Goal: Task Accomplishment & Management: Use online tool/utility

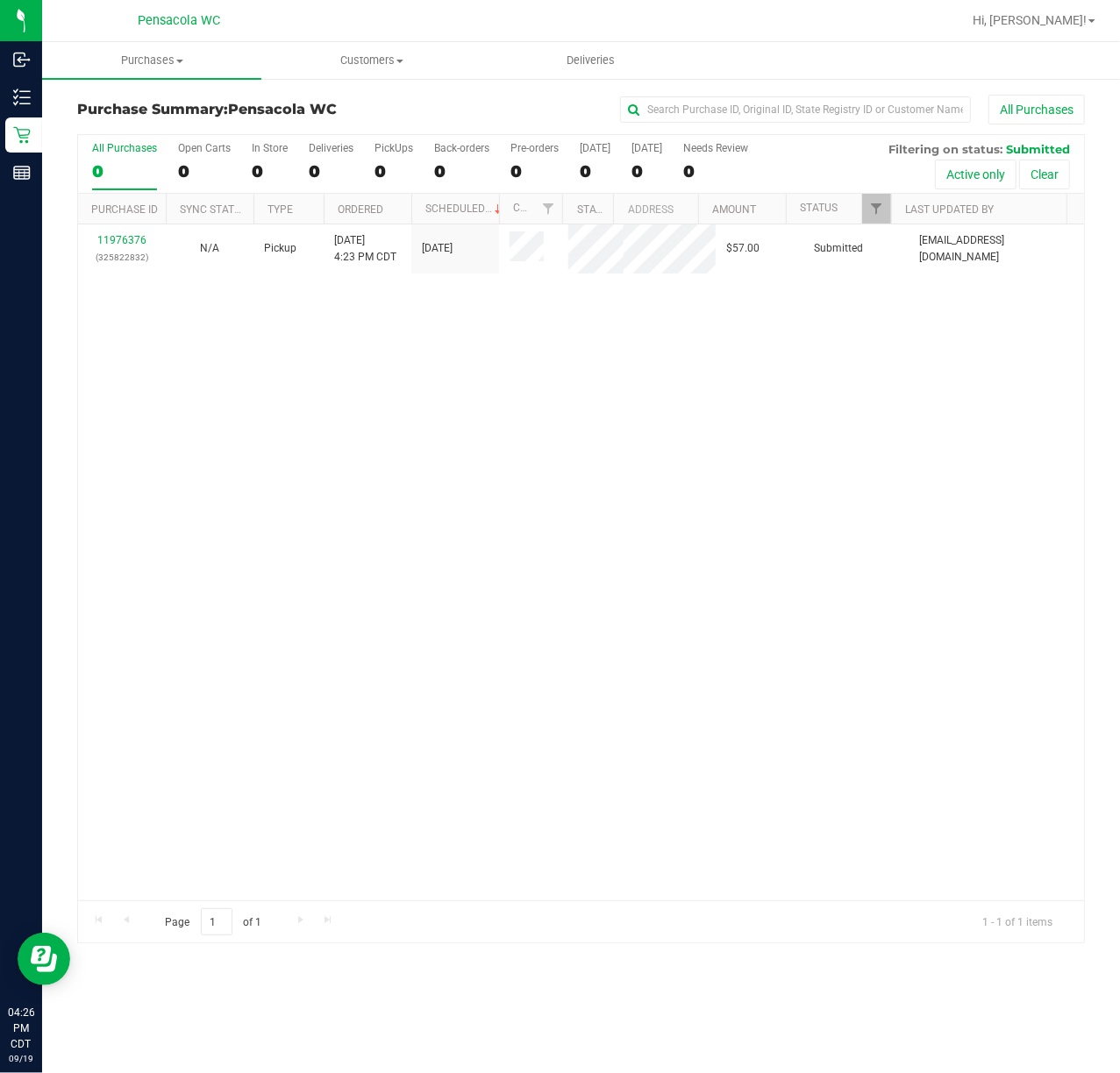
click at [255, 550] on div "11976376 (325822832) N/A Pickup [DATE] 4:23 PM CDT 9/19/2025 $57.00 Submitted […" at bounding box center [581, 562] width 1006 height 676
click at [103, 238] on link "11976376" at bounding box center [122, 240] width 49 height 12
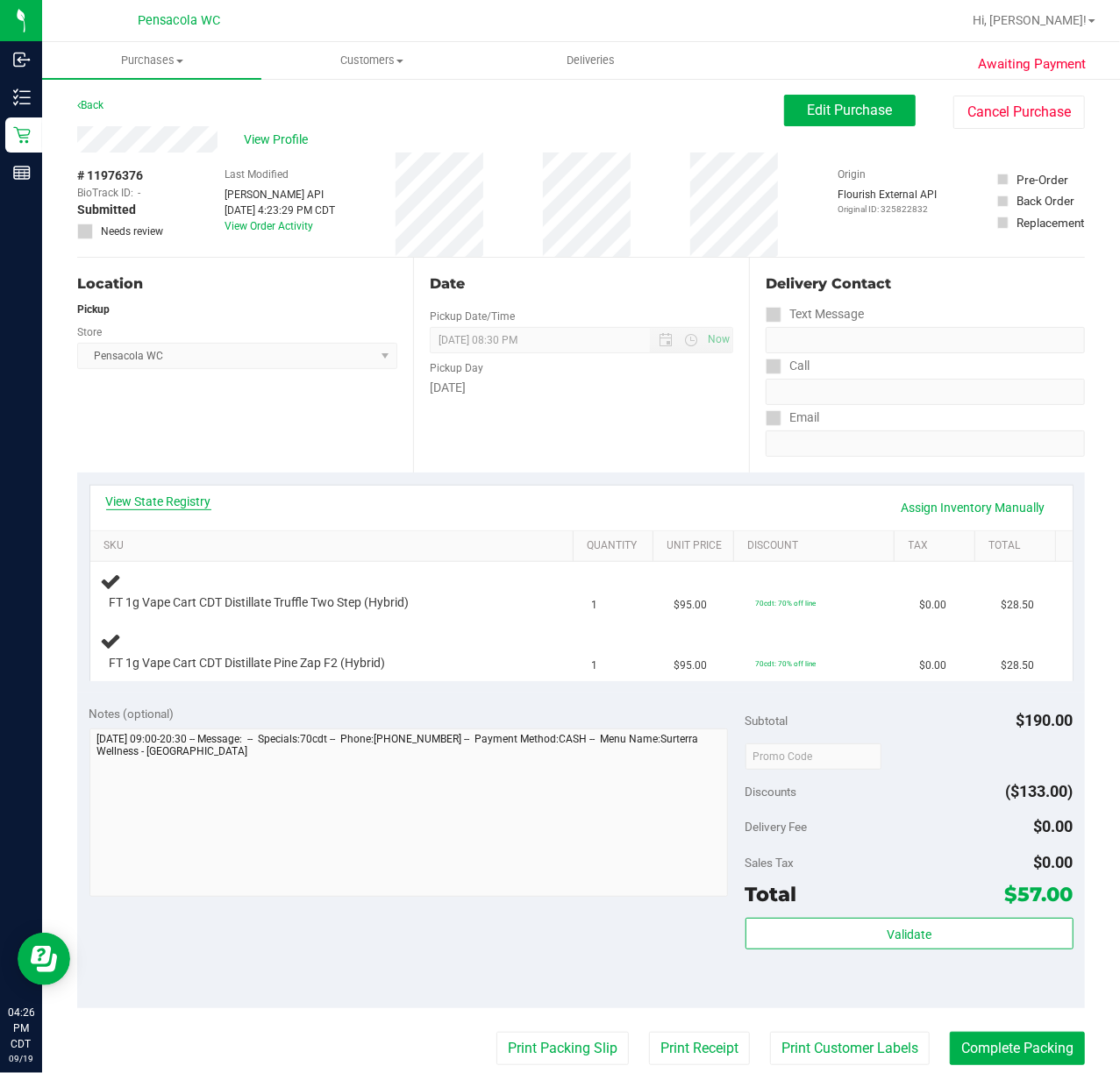
click at [174, 499] on link "View State Registry" at bounding box center [158, 501] width 105 height 17
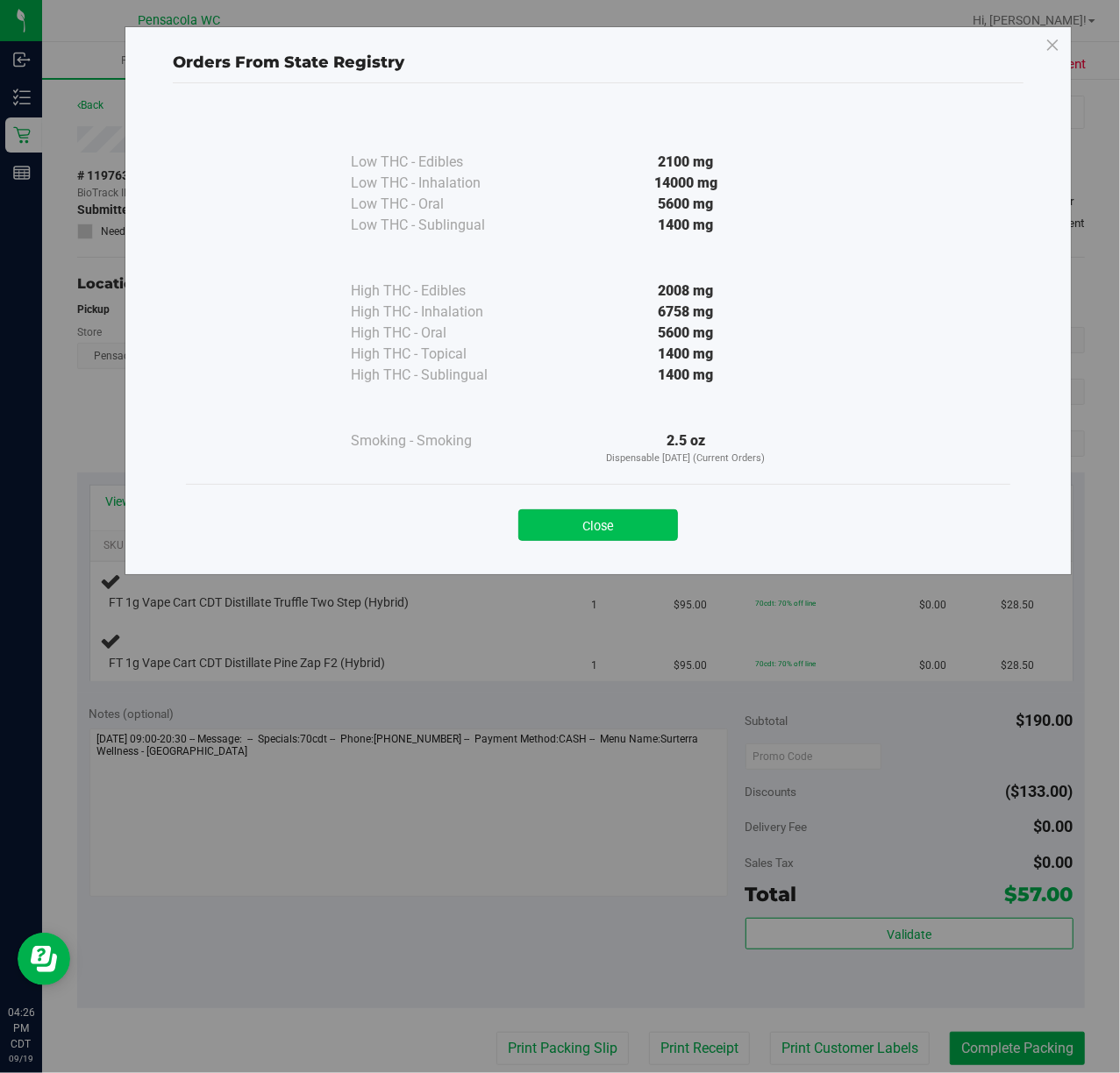
click at [575, 523] on button "Close" at bounding box center [598, 525] width 159 height 31
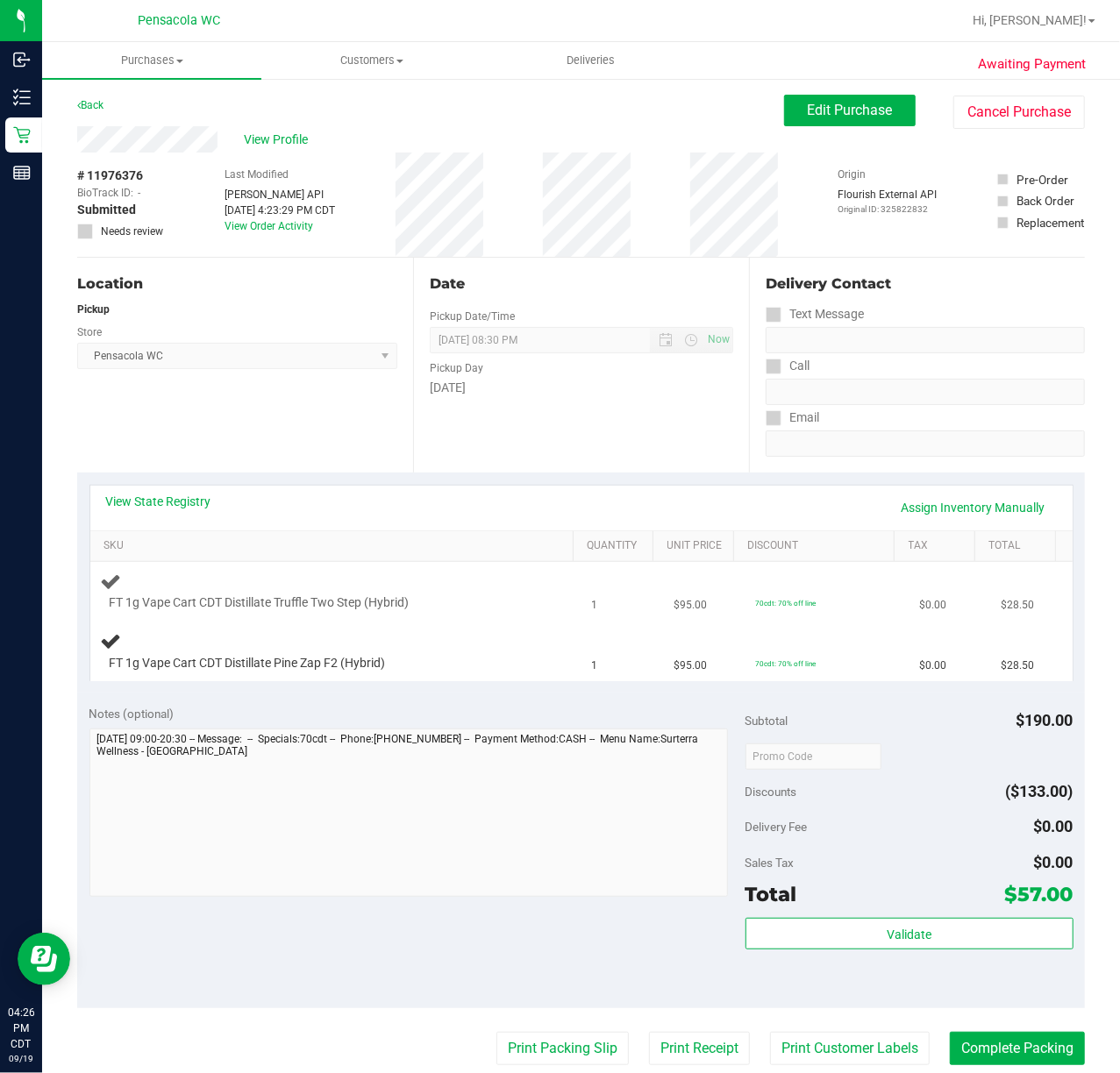
click at [449, 612] on div at bounding box center [321, 612] width 422 height 1
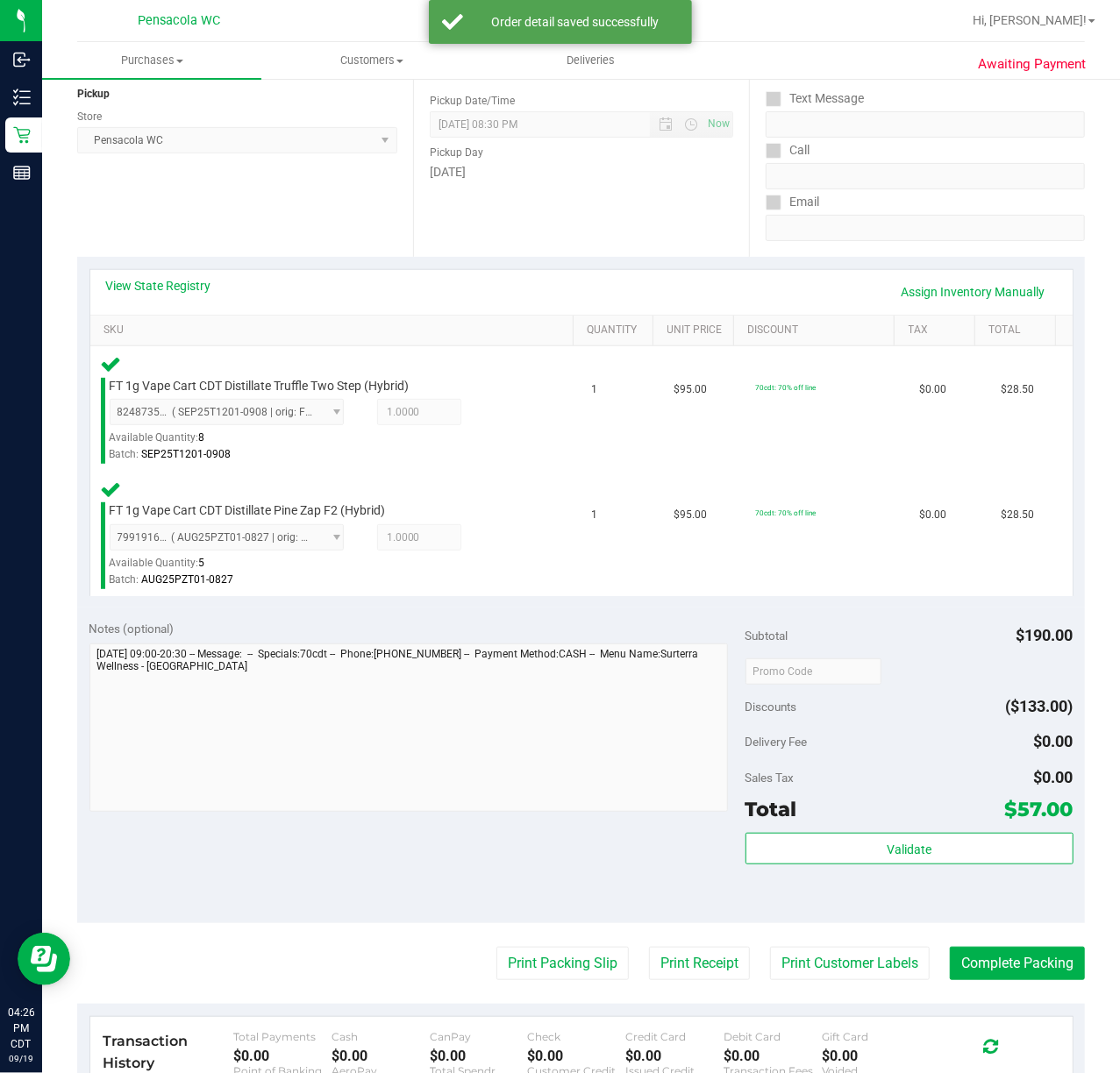
scroll to position [263, 0]
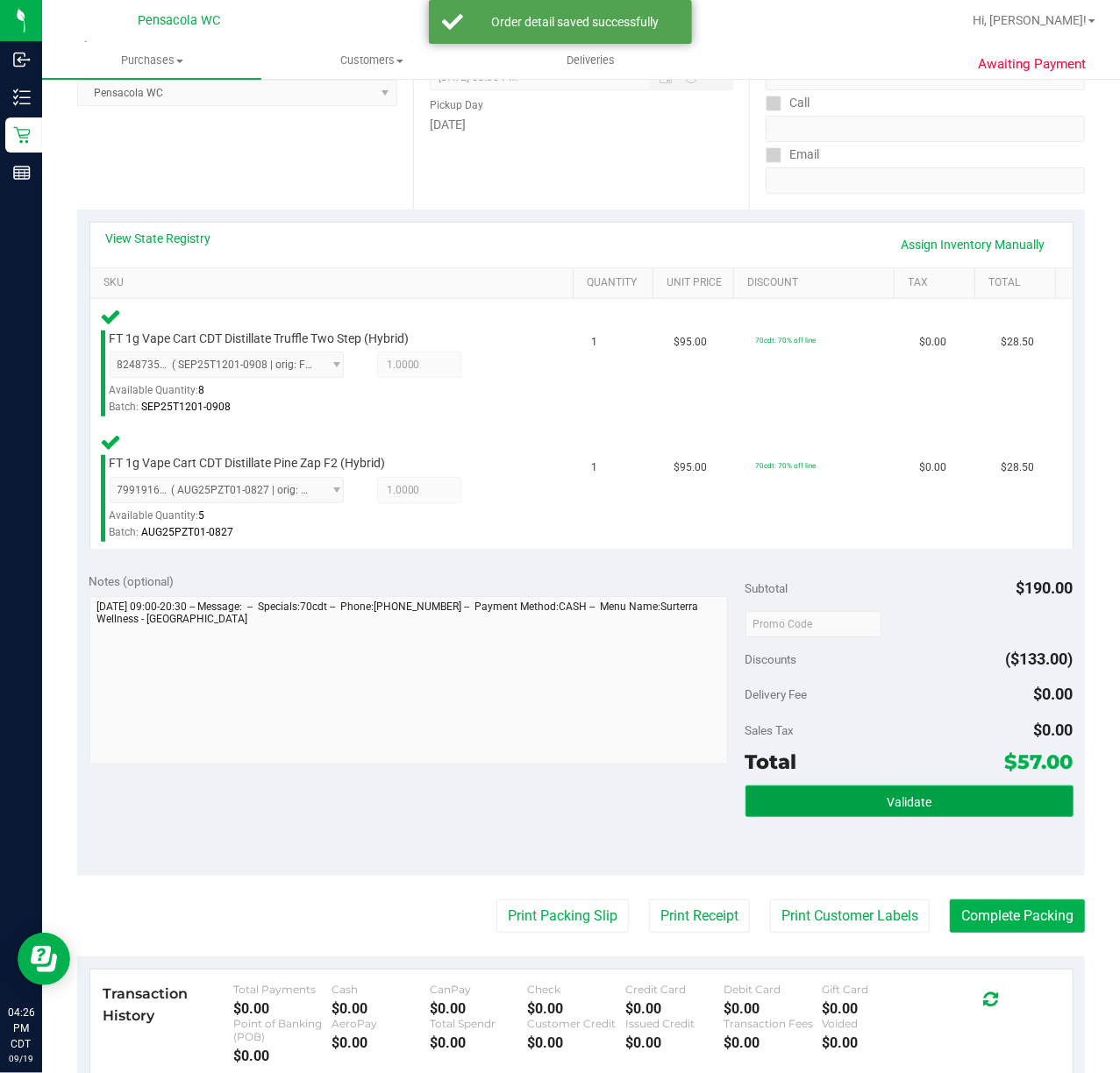
click at [891, 786] on button "Validate" at bounding box center [909, 801] width 328 height 31
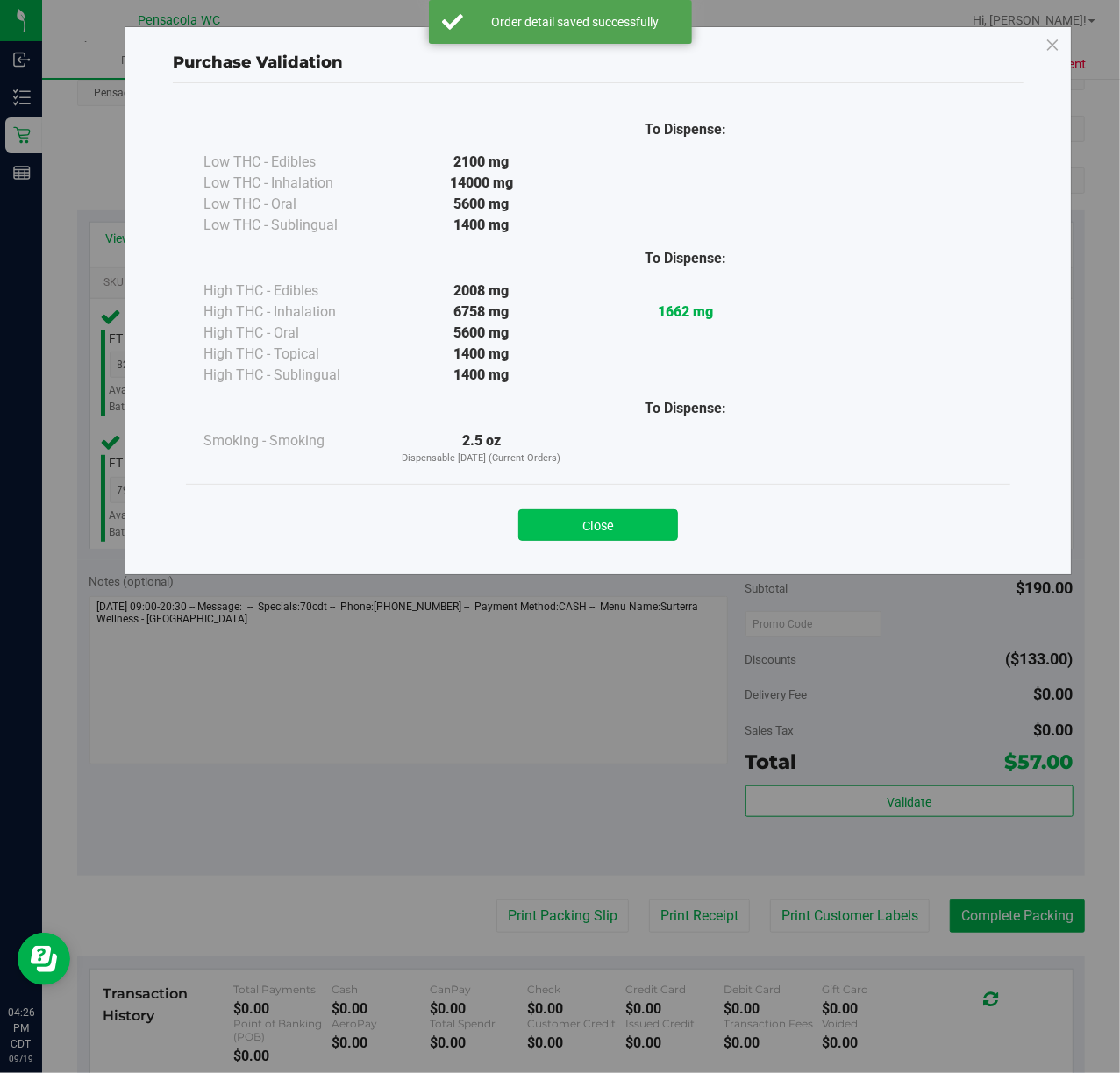
click at [610, 533] on button "Close" at bounding box center [598, 525] width 159 height 31
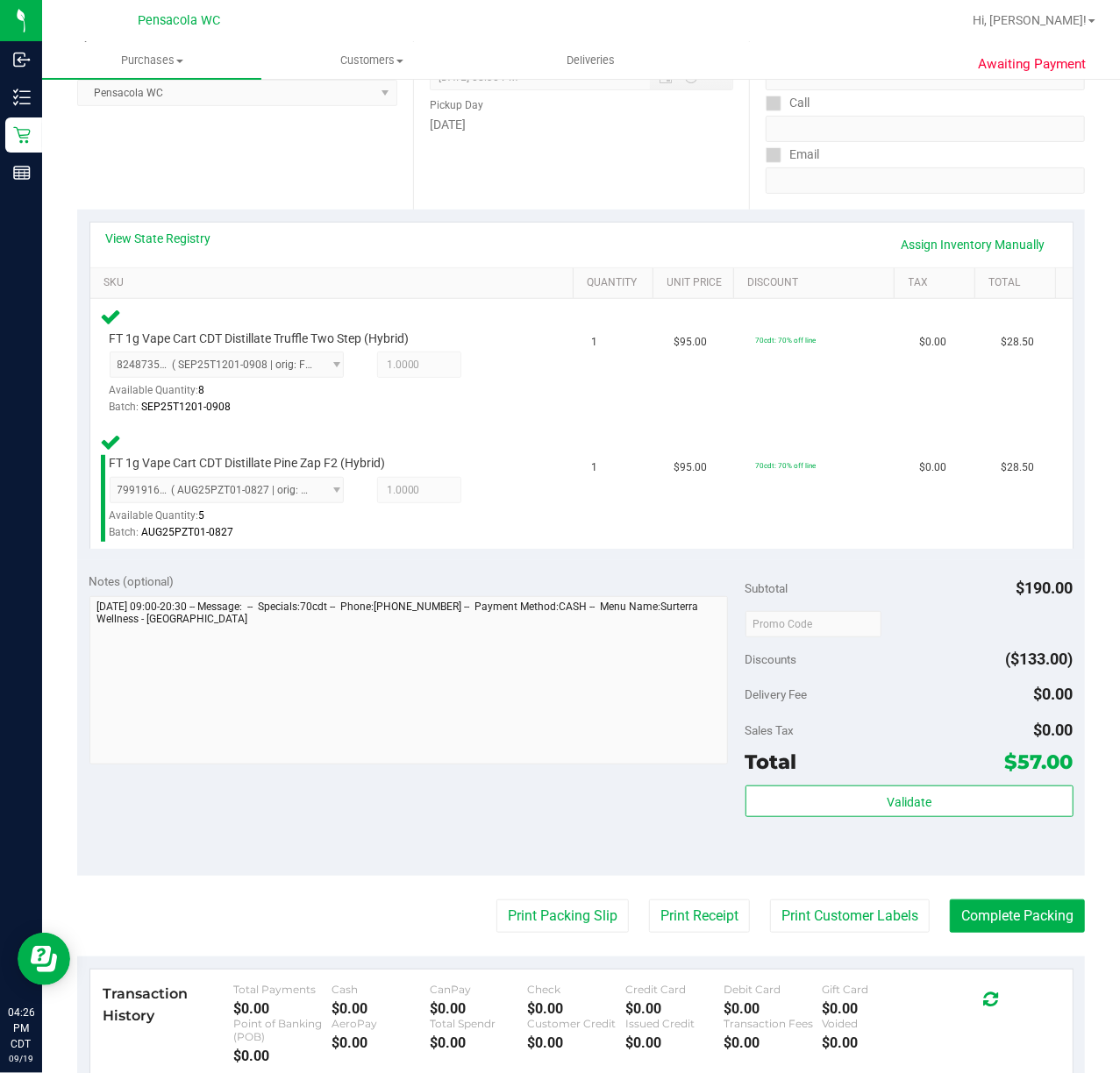
click at [529, 878] on purchase-details "Back Edit Purchase Cancel Purchase View Profile # 11976376 BioTrack ID: - Submi…" at bounding box center [581, 564] width 1007 height 1466
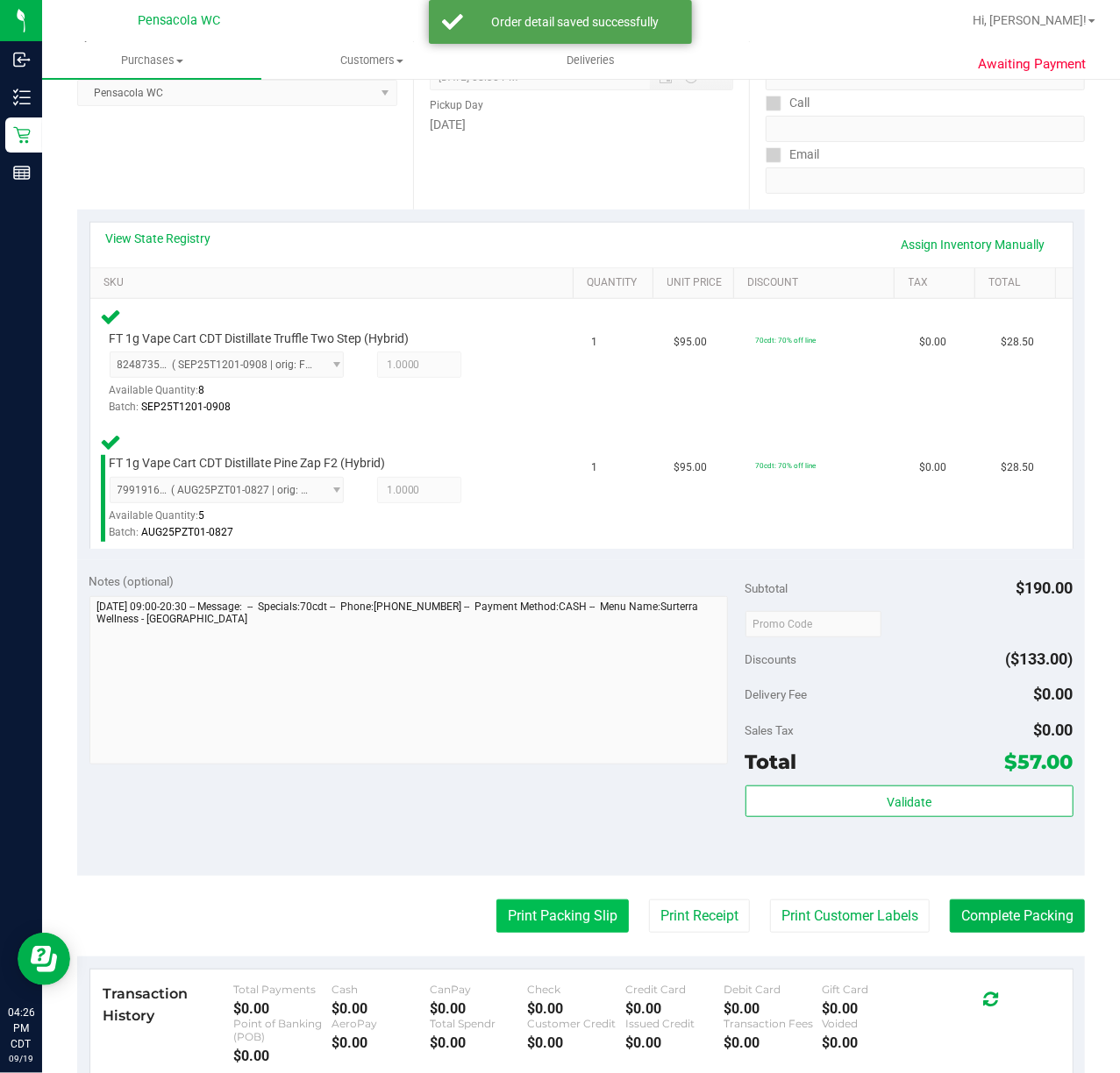
click at [560, 915] on button "Print Packing Slip" at bounding box center [562, 916] width 133 height 33
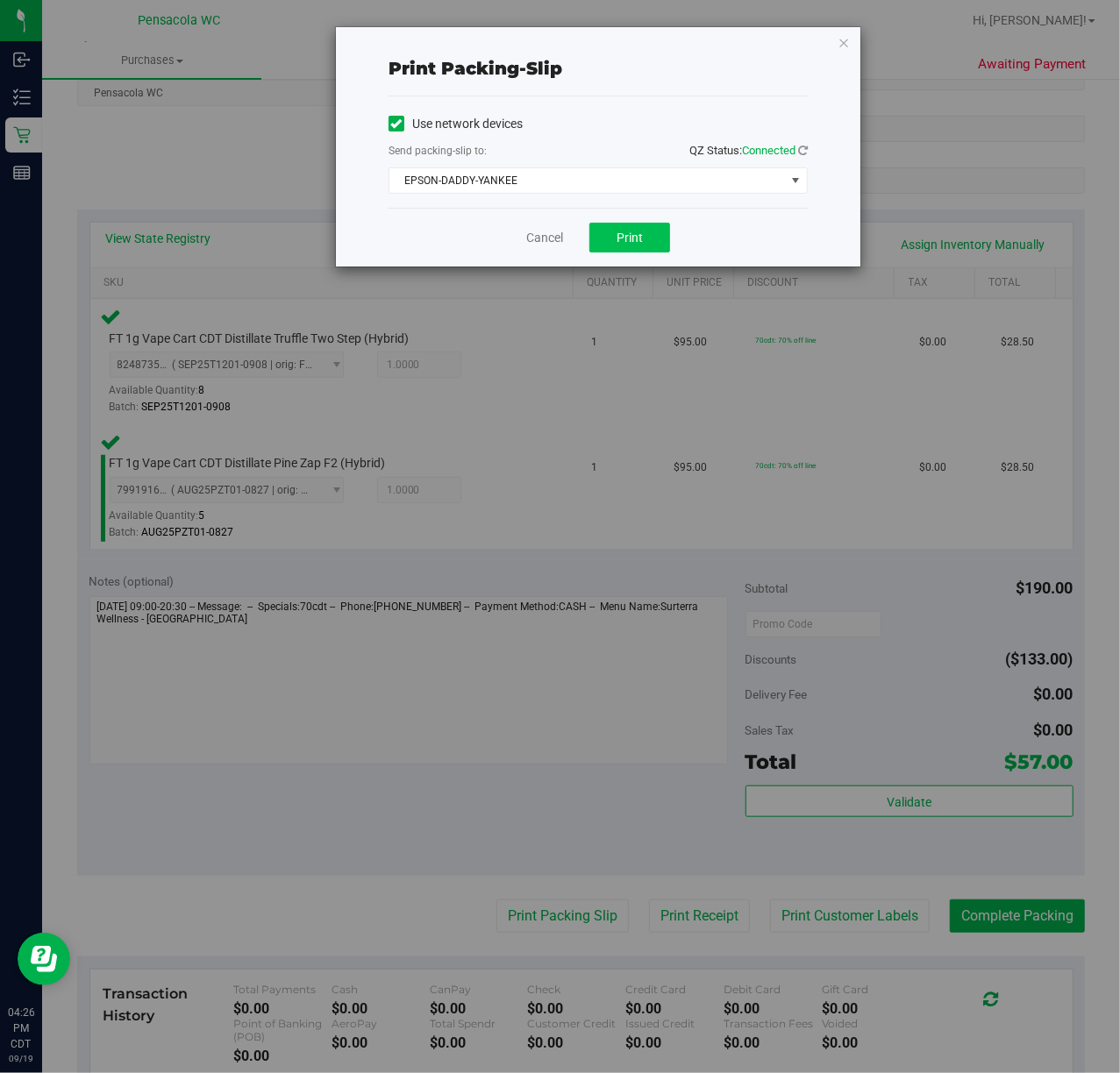
click at [629, 238] on span "Print" at bounding box center [629, 237] width 27 height 14
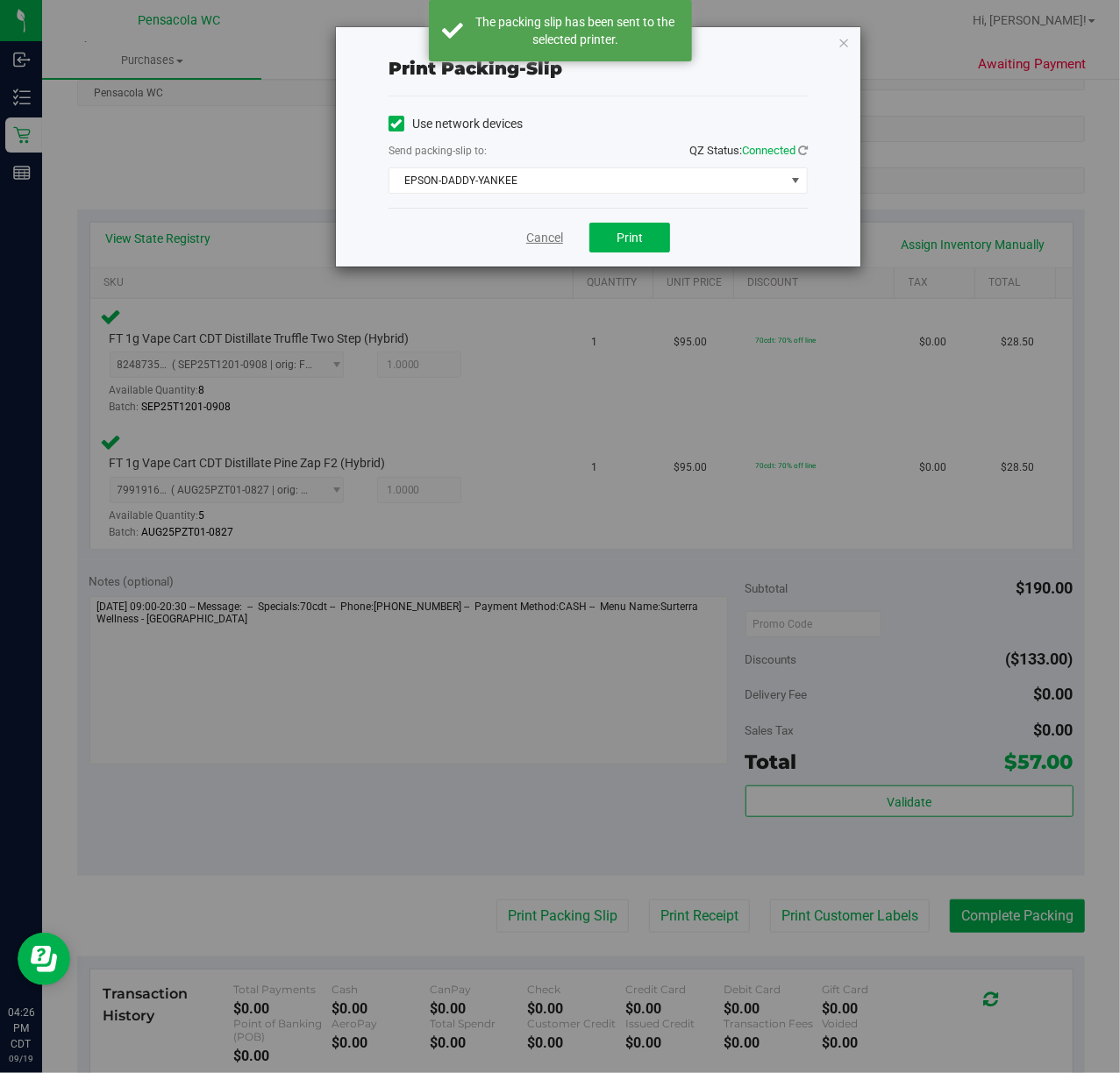
click at [544, 245] on link "Cancel" at bounding box center [544, 238] width 37 height 18
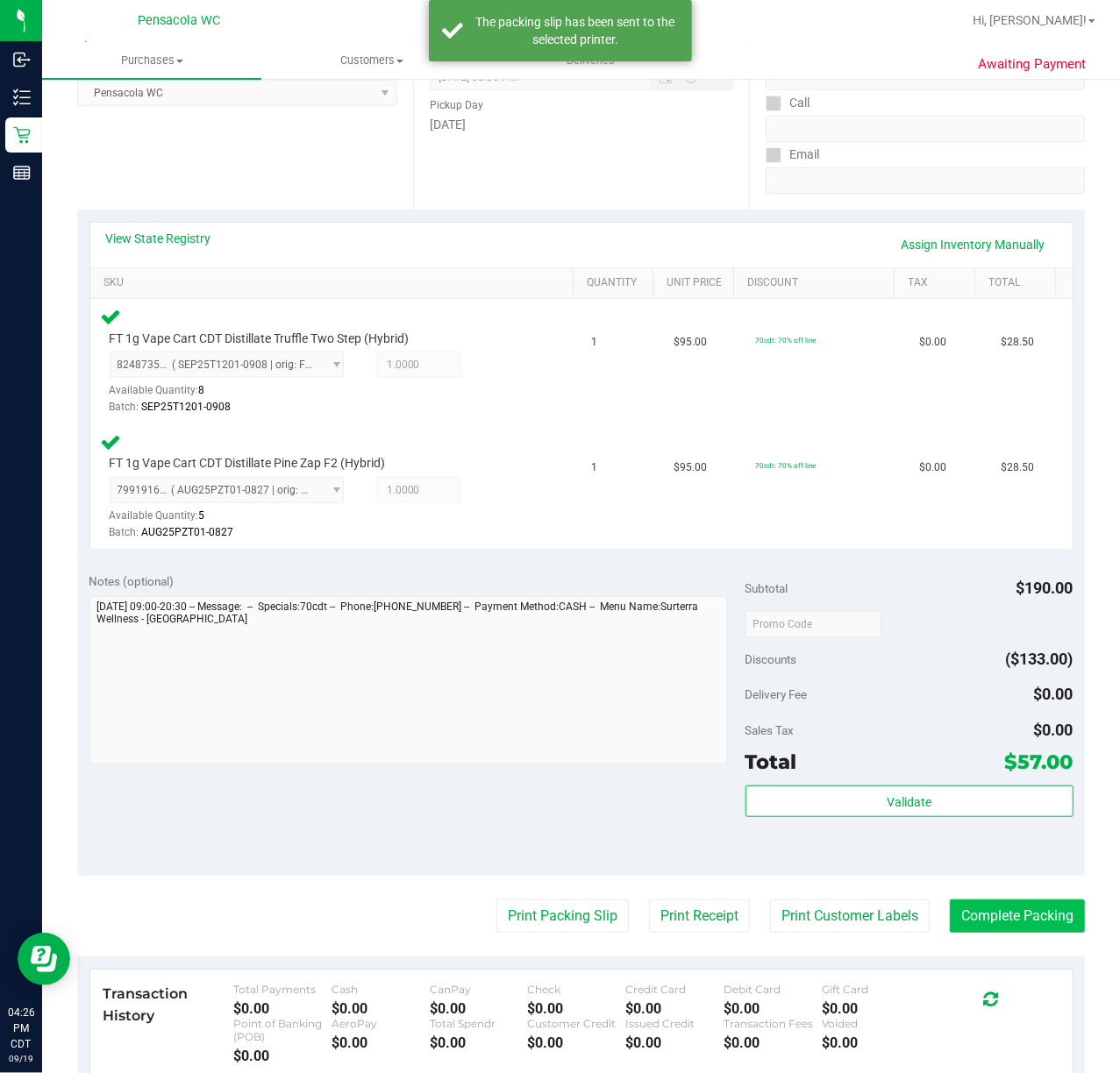
click at [1014, 915] on button "Complete Packing" at bounding box center [1017, 916] width 135 height 33
